Goal: Task Accomplishment & Management: Complete application form

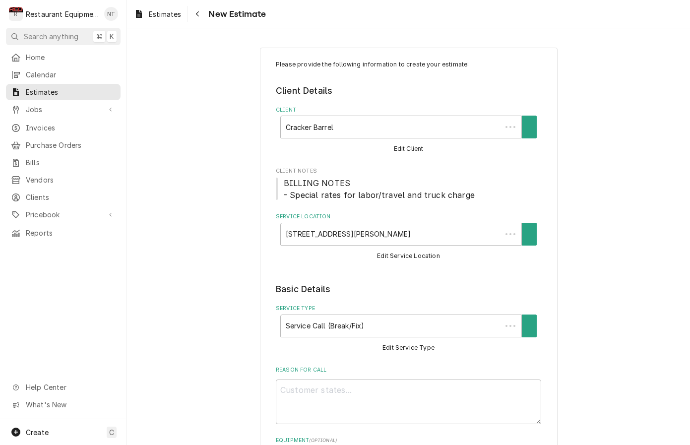
type textarea "x"
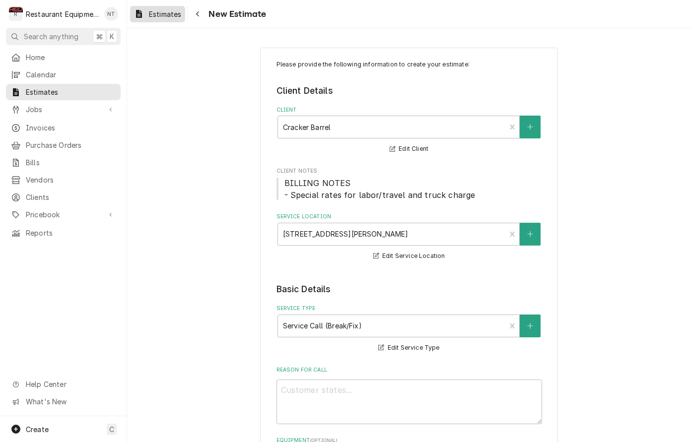
click at [168, 15] on span "Estimates" at bounding box center [165, 14] width 32 height 10
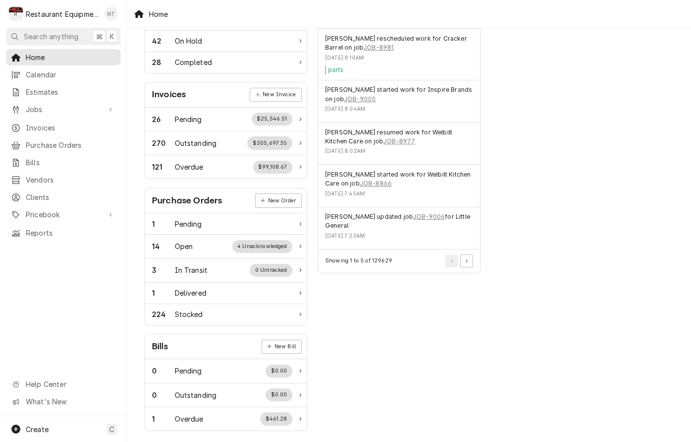
click at [113, 15] on div "Nick Tussey's Avatar" at bounding box center [111, 14] width 14 height 14
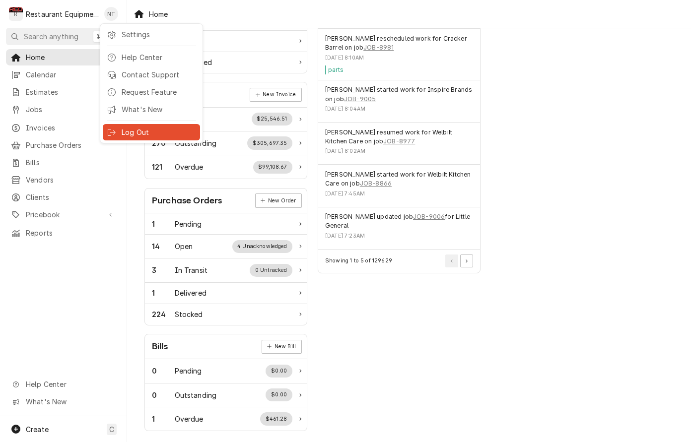
click at [162, 131] on div "Log Out" at bounding box center [159, 132] width 74 height 10
